Goal: Check status: Check status

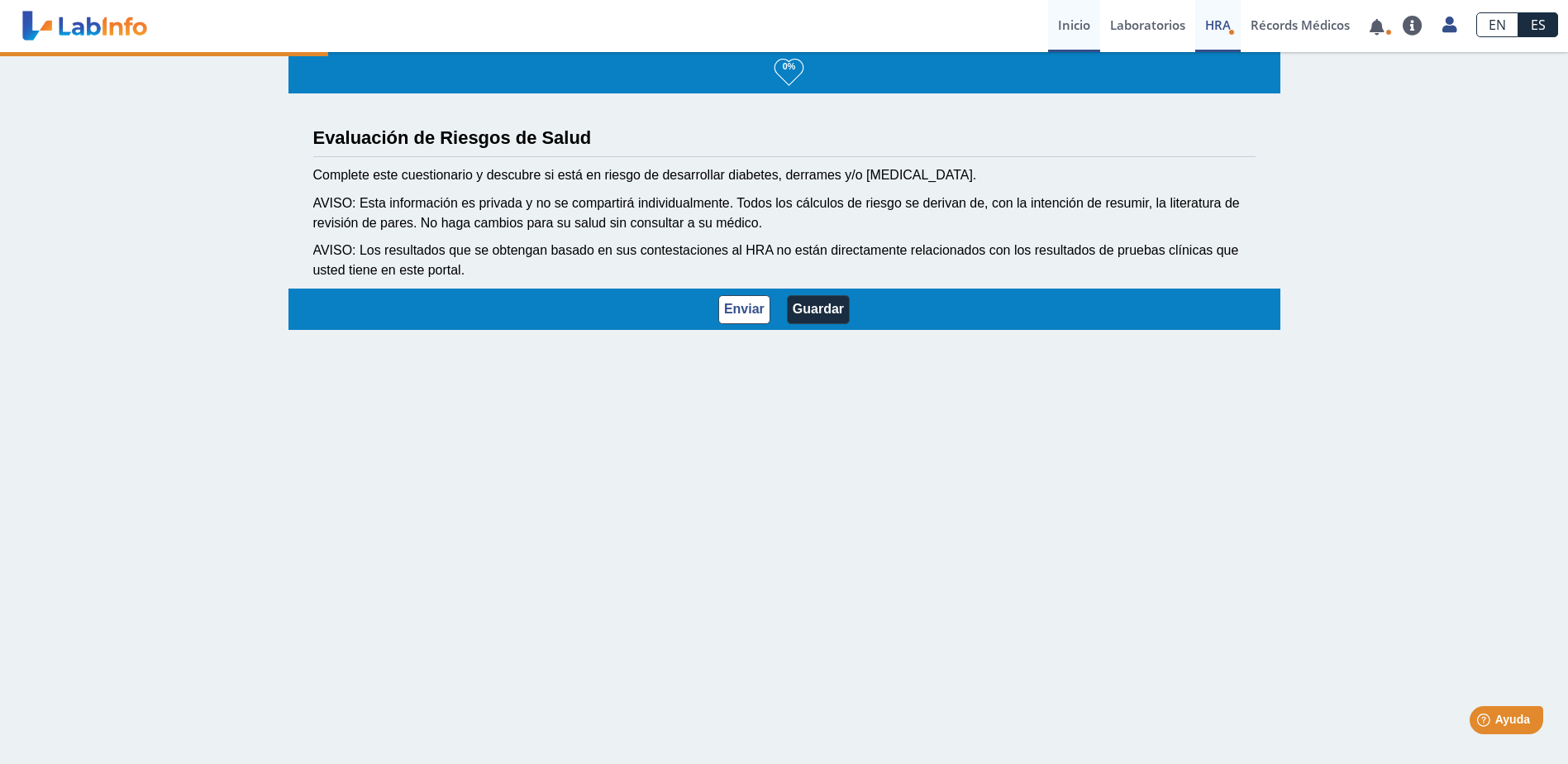
click at [1078, 22] on link "Inicio" at bounding box center [1074, 26] width 52 height 52
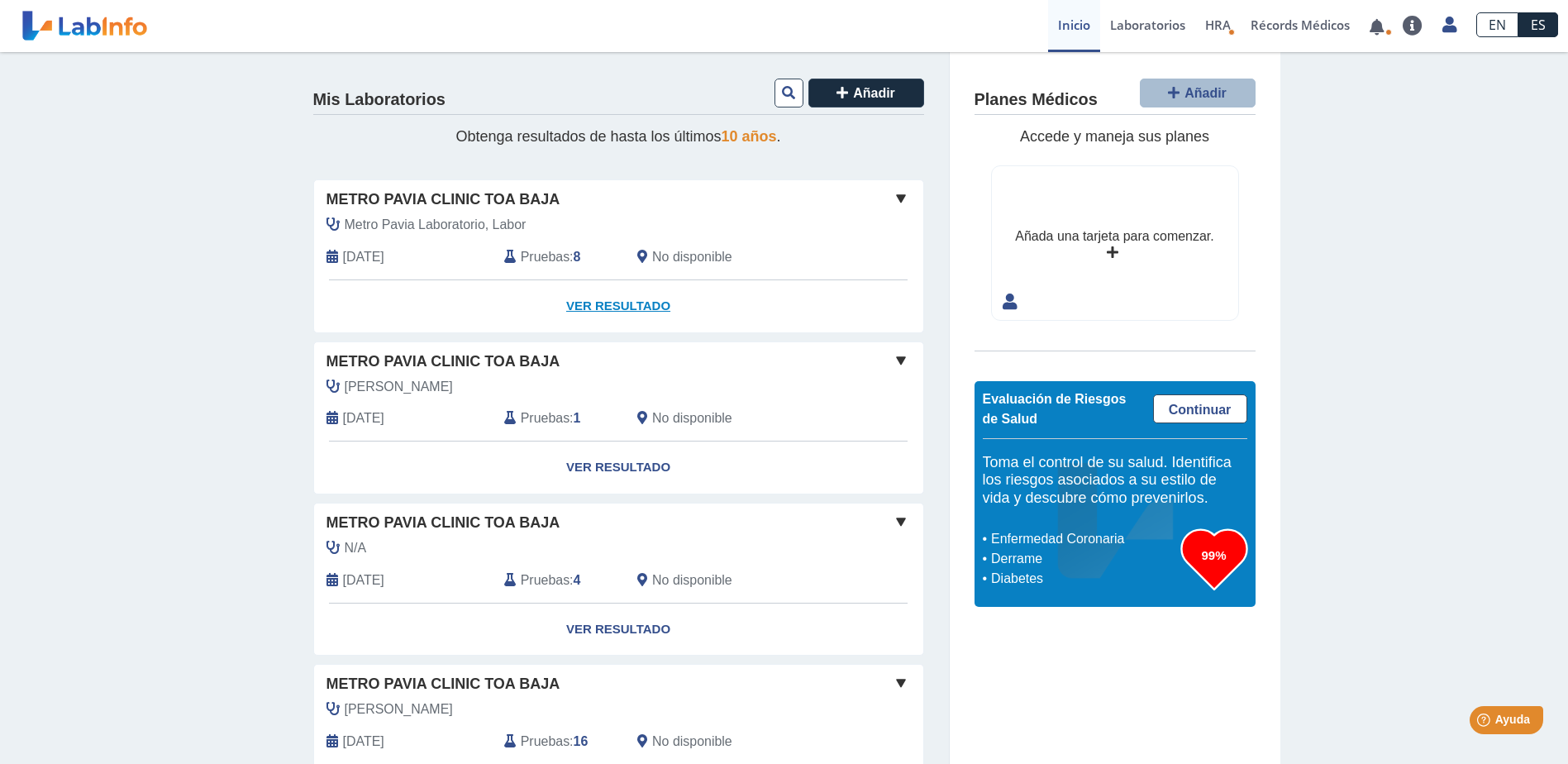
click at [597, 303] on link "Ver Resultado" at bounding box center [619, 307] width 610 height 52
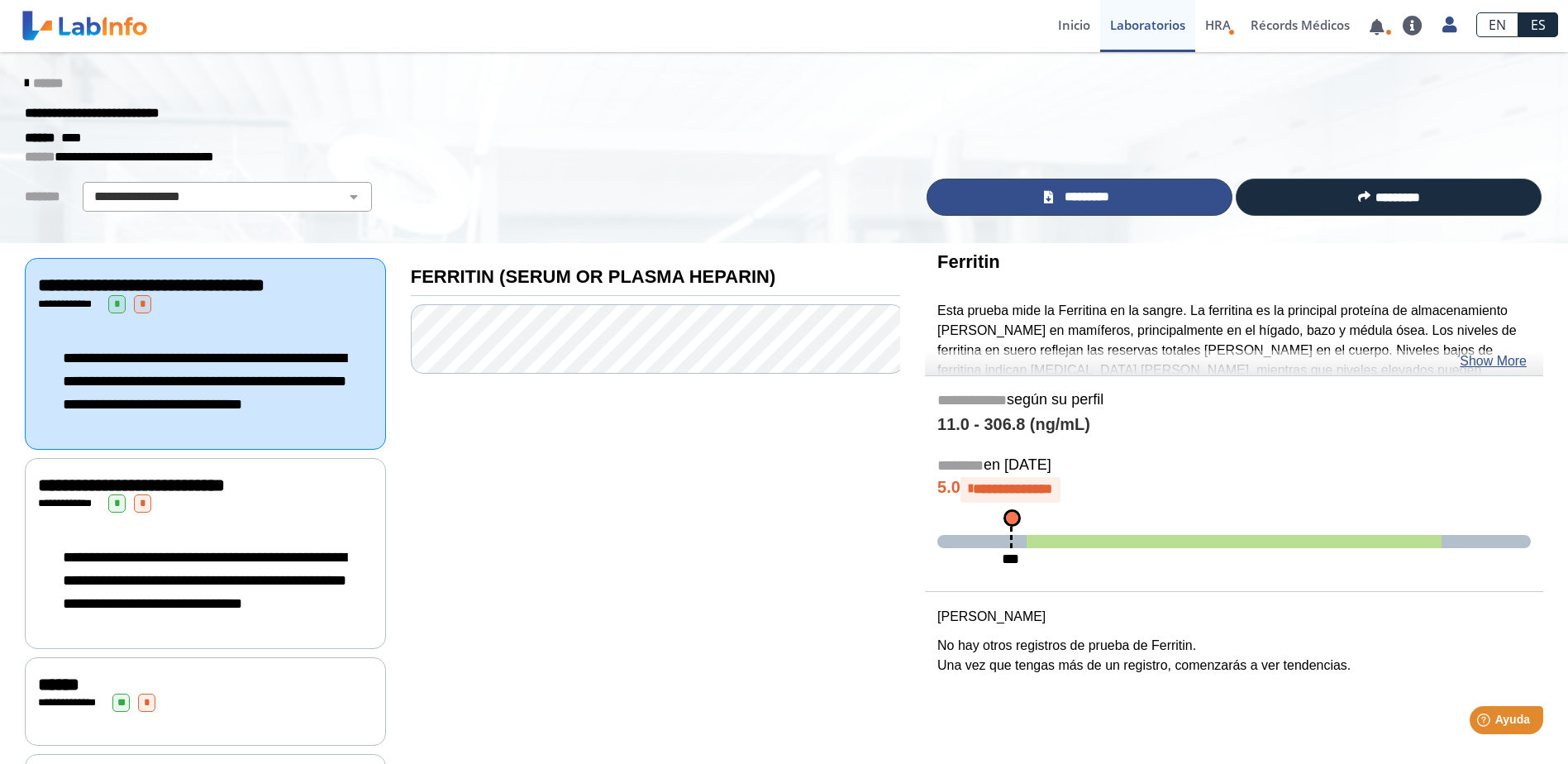
click at [1111, 196] on span "*********" at bounding box center [1087, 197] width 57 height 19
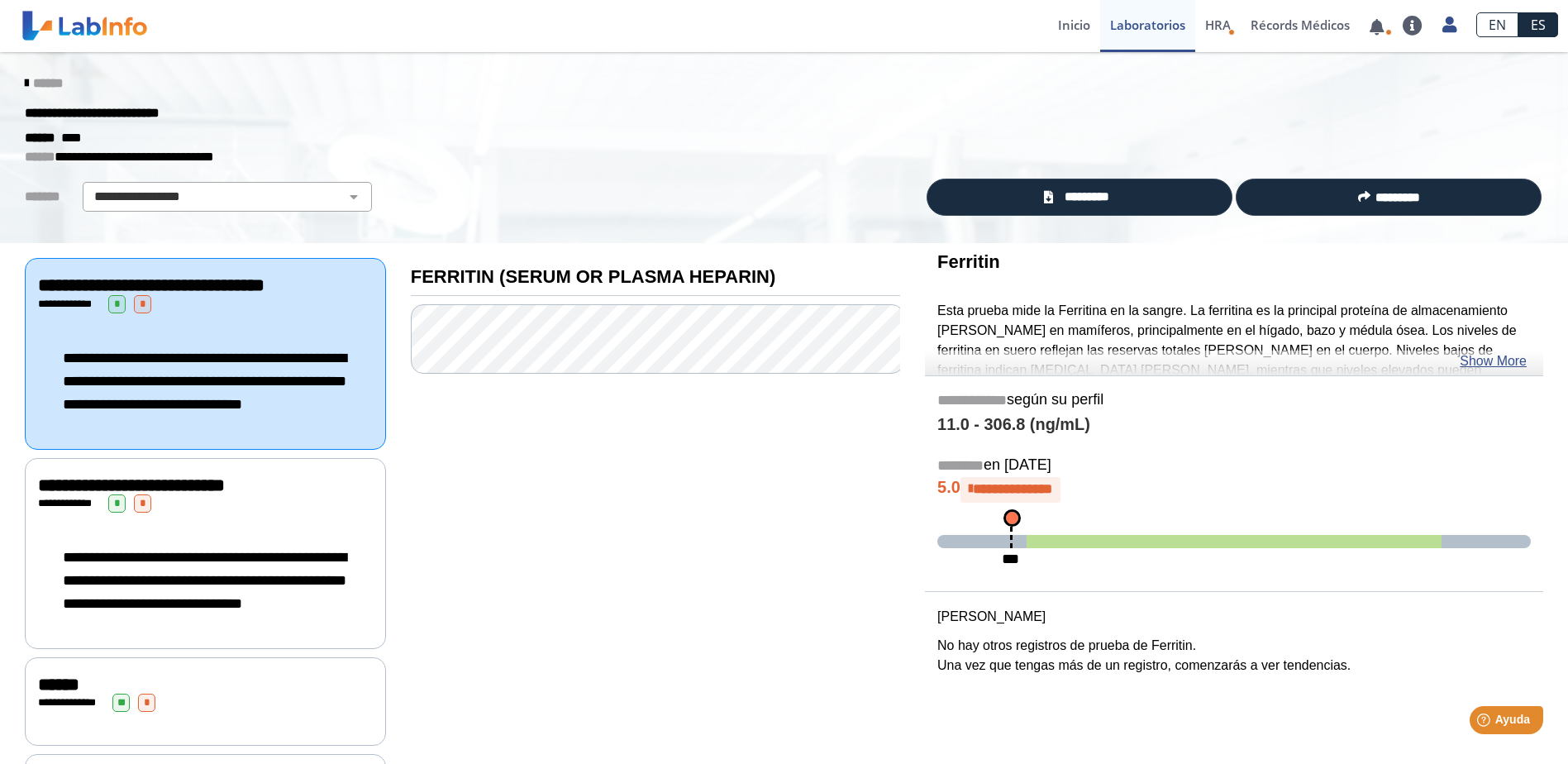
click at [234, 333] on div "**********" at bounding box center [205, 381] width 335 height 102
